Goal: Find specific page/section: Find specific page/section

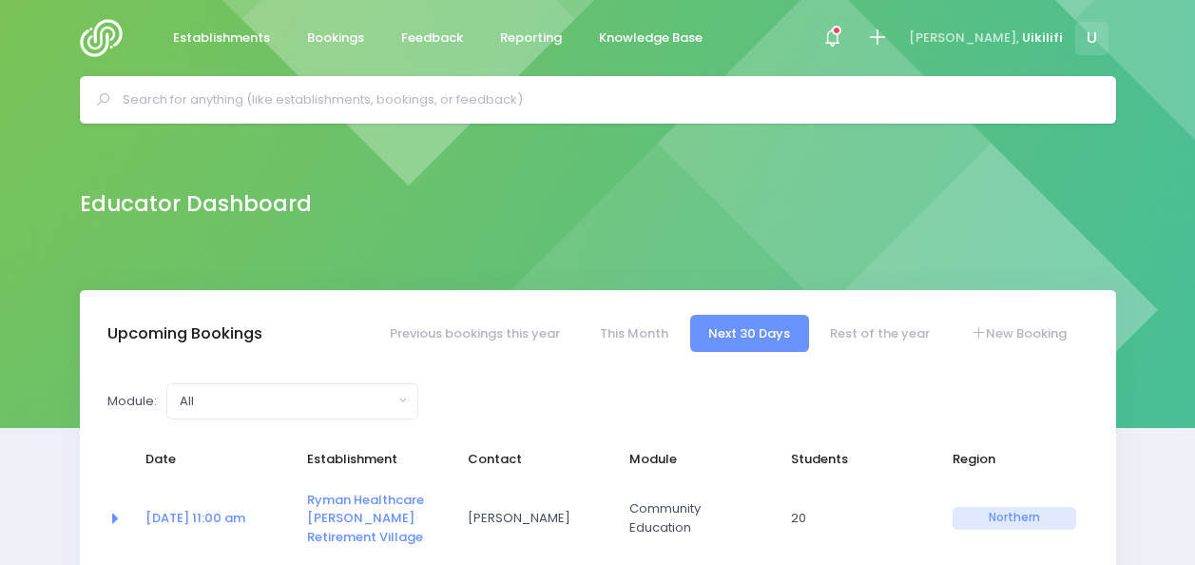
select select "5"
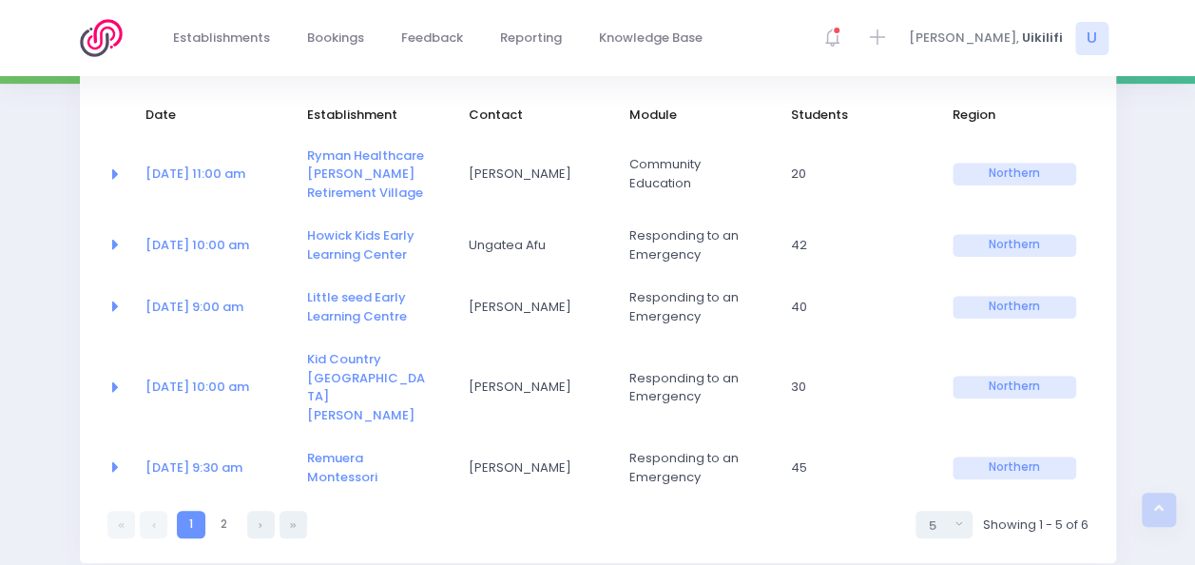
click at [106, 41] on img at bounding box center [107, 38] width 54 height 38
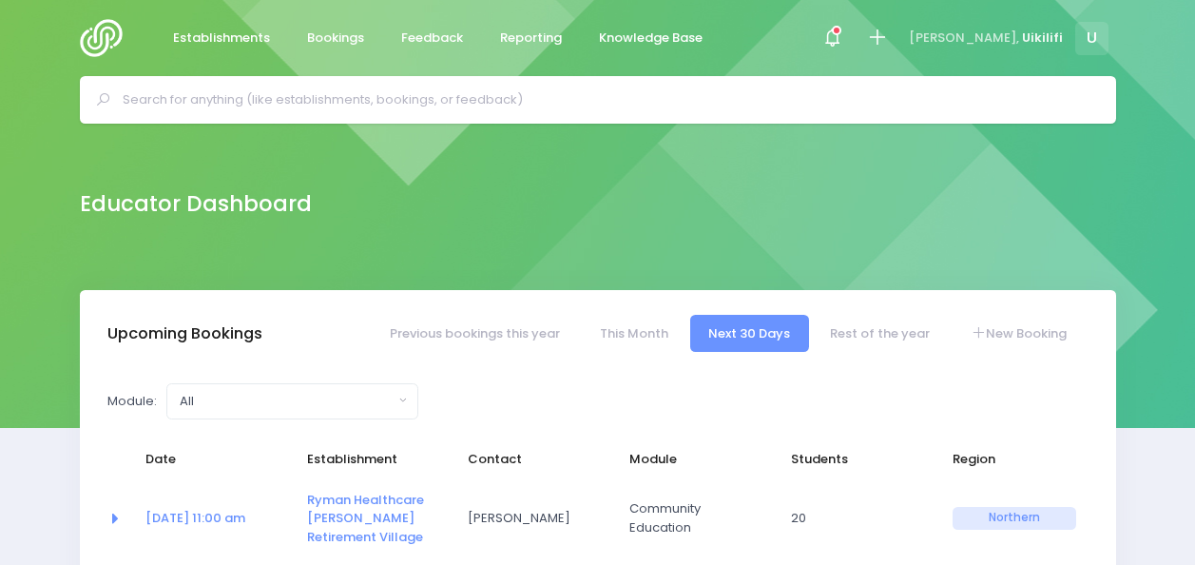
select select "5"
click at [241, 88] on input "text" at bounding box center [606, 100] width 967 height 29
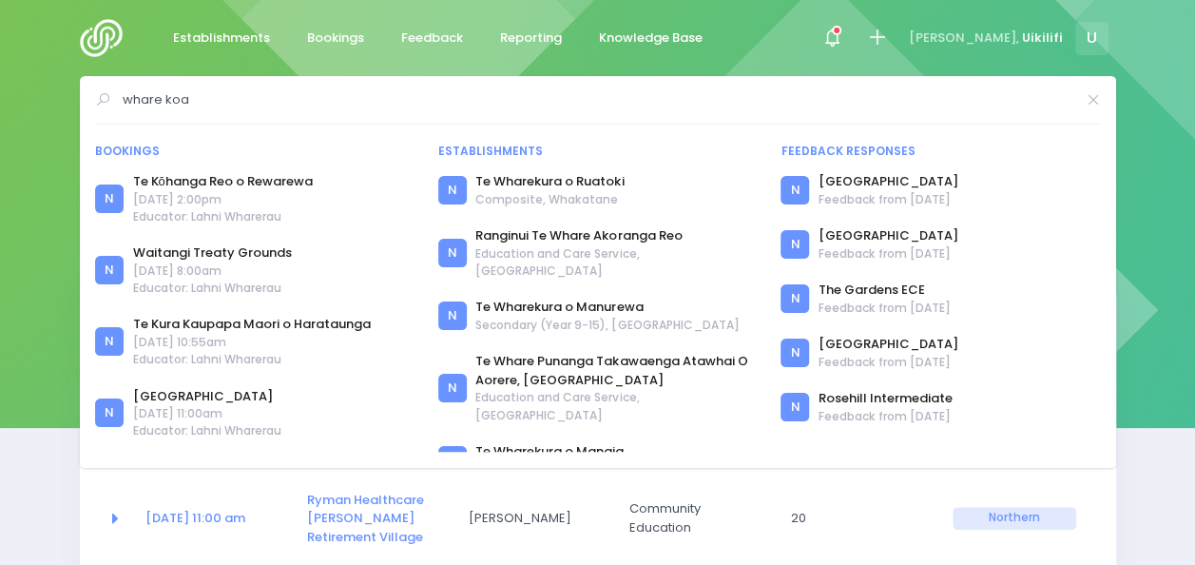
type input "whare koa"
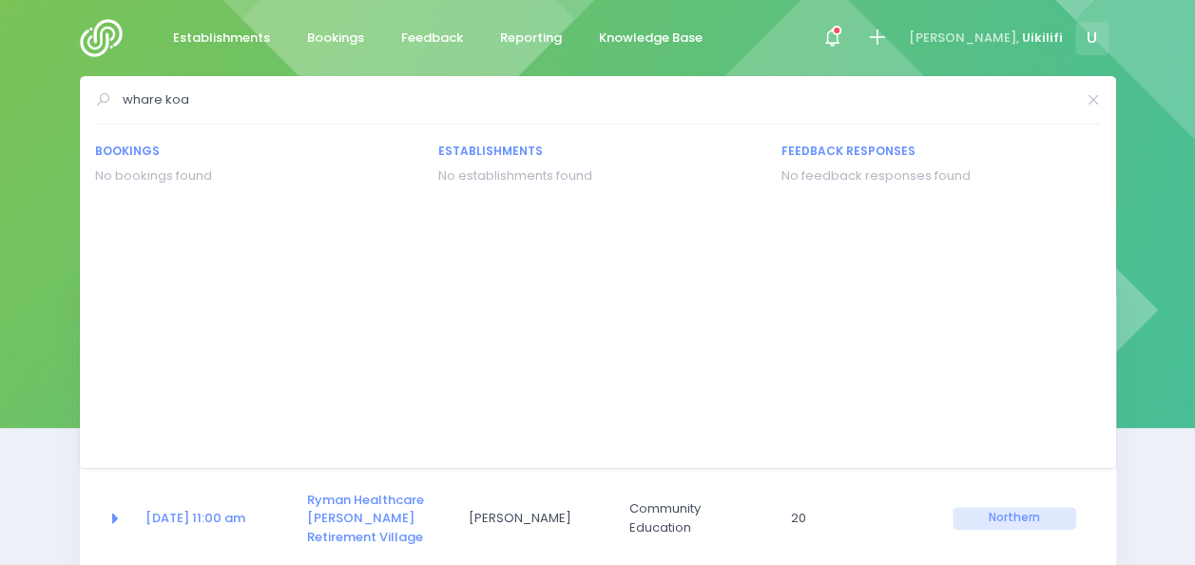
drag, startPoint x: 197, startPoint y: 106, endPoint x: 74, endPoint y: 109, distance: 122.7
click at [74, 109] on div "whare koa Bookings No bookings found Establishments" at bounding box center [597, 100] width 1195 height 48
